Goal: Task Accomplishment & Management: Use online tool/utility

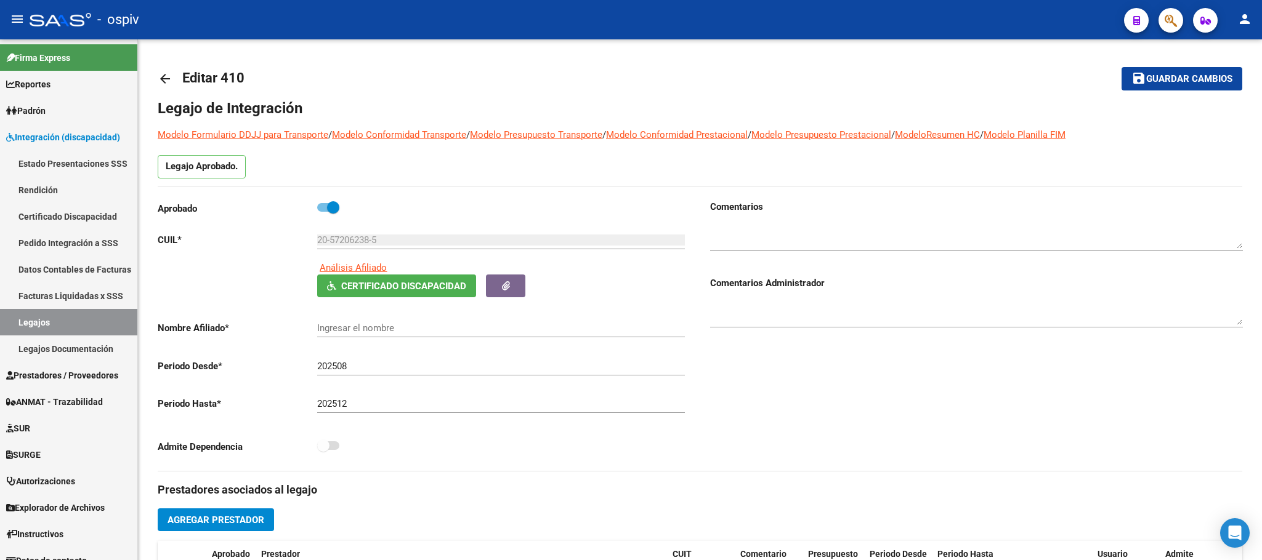
type input "[PERSON_NAME] [PERSON_NAME]"
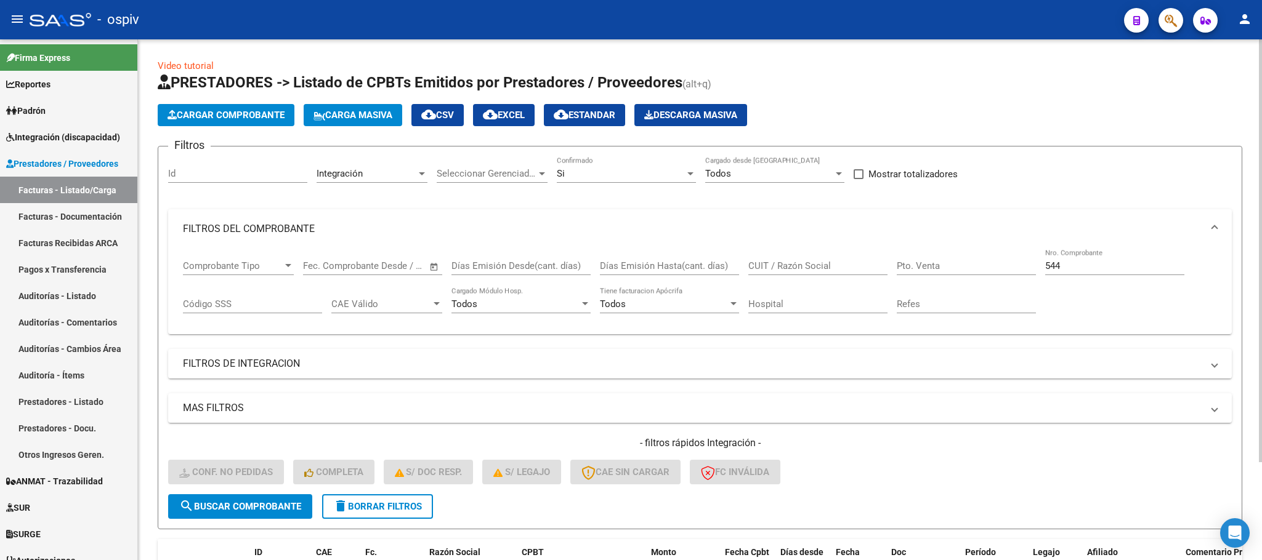
drag, startPoint x: 399, startPoint y: 503, endPoint x: 573, endPoint y: 477, distance: 175.5
click at [400, 503] on span "delete Borrar Filtros" at bounding box center [377, 506] width 89 height 11
